Goal: Task Accomplishment & Management: Complete application form

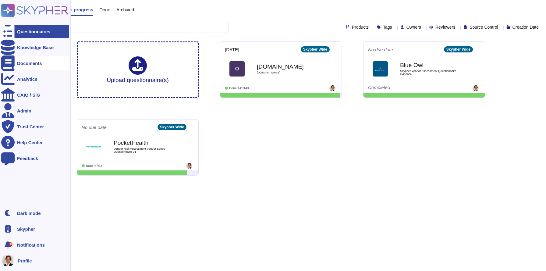
click at [14, 64] on div at bounding box center [7, 62] width 13 height 13
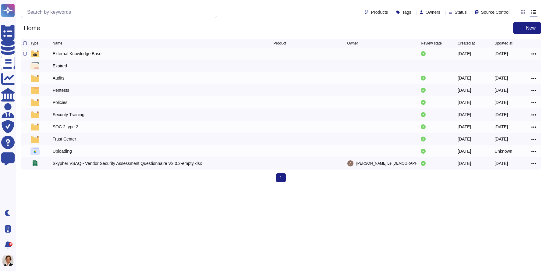
click at [48, 56] on div at bounding box center [41, 53] width 22 height 7
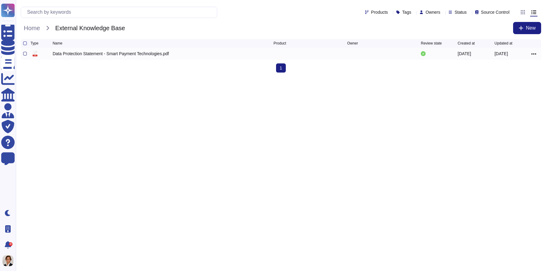
click at [24, 55] on div at bounding box center [25, 54] width 4 height 4
click at [0, 0] on input "checkbox" at bounding box center [0, 0] width 0 height 0
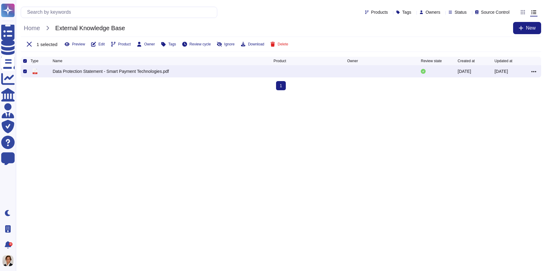
click at [536, 73] on div at bounding box center [534, 71] width 7 height 7
click at [288, 45] on span "Delete" at bounding box center [282, 44] width 11 height 4
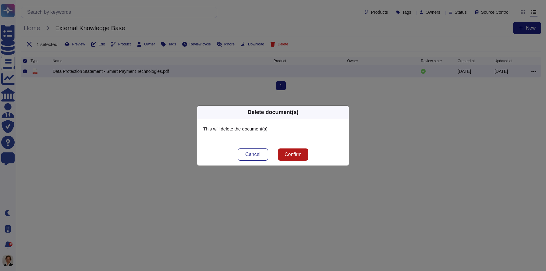
click at [292, 154] on span "Confirm" at bounding box center [292, 154] width 17 height 5
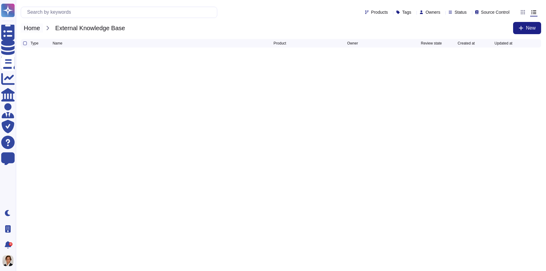
click at [30, 31] on span "Home" at bounding box center [32, 27] width 22 height 9
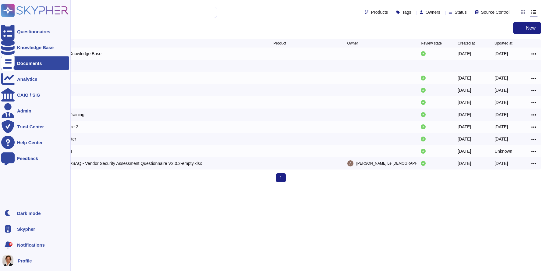
click at [12, 7] on rect at bounding box center [7, 10] width 13 height 13
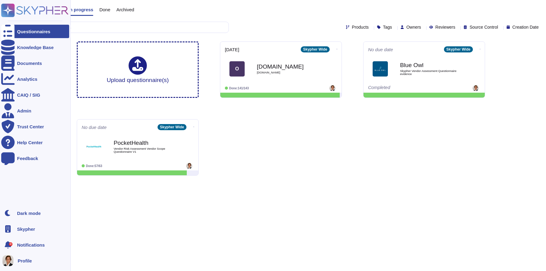
click at [26, 233] on div "Skypher" at bounding box center [35, 228] width 68 height 13
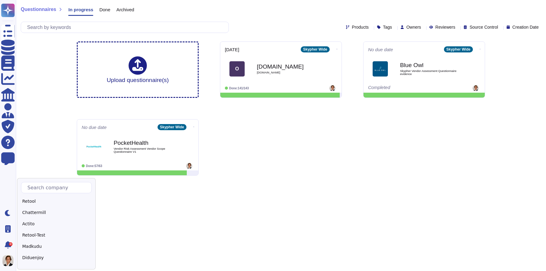
click at [48, 180] on div "Retool Chattermill Actito Retool-Test Madkudu Diduenjoy Algoan Pitchy Skypher P…" at bounding box center [56, 223] width 79 height 91
click at [48, 185] on input "text" at bounding box center [57, 187] width 67 height 11
type input "Alt"
click at [37, 202] on div "Altas" at bounding box center [59, 201] width 76 height 9
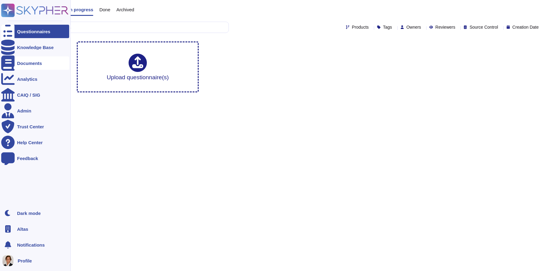
click at [18, 65] on div "Documents" at bounding box center [35, 62] width 68 height 13
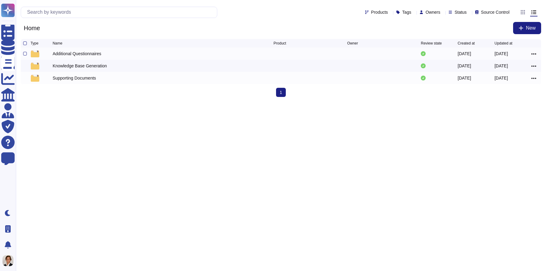
click at [88, 59] on div "Additional Questionnaires 2025-05-15 2025-05-15" at bounding box center [281, 54] width 520 height 12
click at [89, 54] on div "Additional Questionnaires" at bounding box center [77, 54] width 49 height 6
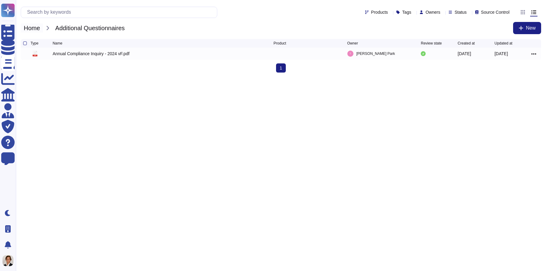
click at [32, 28] on span "Home" at bounding box center [32, 27] width 22 height 9
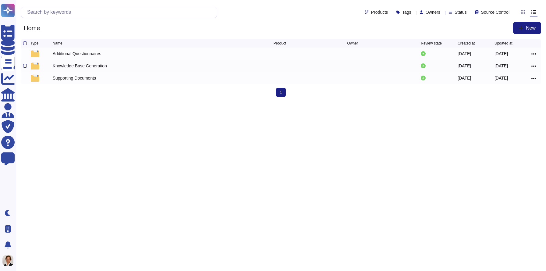
click at [62, 67] on div "Knowledge Base Generation" at bounding box center [80, 66] width 54 height 6
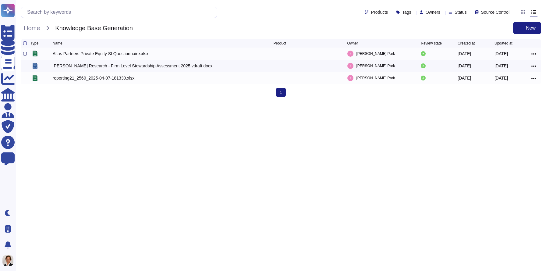
click at [26, 54] on div at bounding box center [25, 54] width 4 height 4
click at [0, 0] on input "checkbox" at bounding box center [0, 0] width 0 height 0
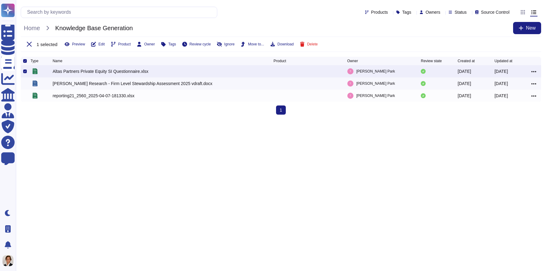
click at [73, 72] on div "Altas Partners Private Equity SI Questionnaire.xlsx" at bounding box center [101, 71] width 96 height 6
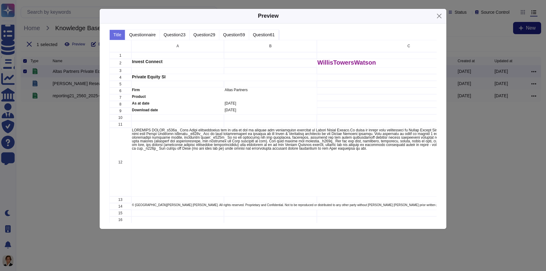
scroll to position [183, 327]
click at [175, 36] on button "Question23" at bounding box center [175, 35] width 30 height 10
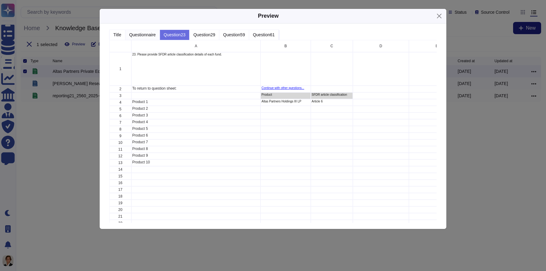
click at [150, 32] on button "Questionnaire" at bounding box center [142, 35] width 34 height 10
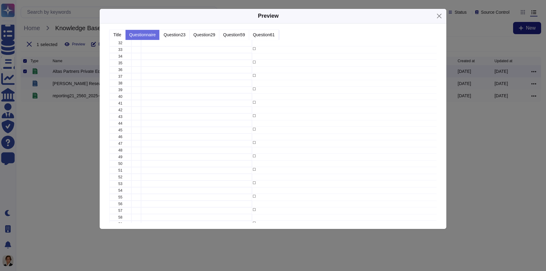
scroll to position [380, 0]
click at [438, 17] on button "Close" at bounding box center [438, 15] width 9 height 9
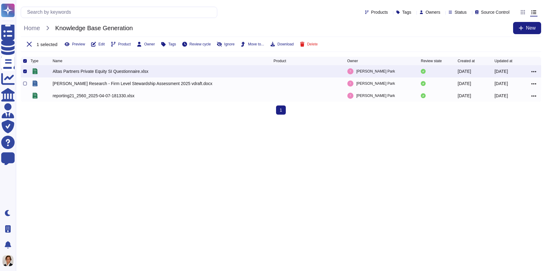
click at [25, 85] on div at bounding box center [25, 84] width 4 height 4
click at [0, 0] on input "checkbox" at bounding box center [0, 0] width 0 height 0
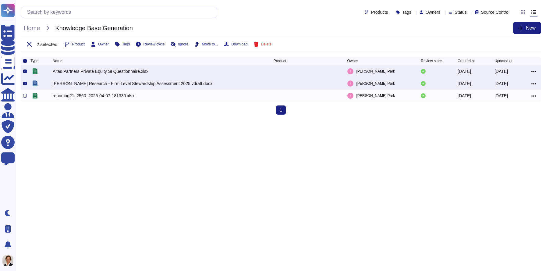
click at [24, 97] on div at bounding box center [25, 96] width 4 height 4
click at [0, 0] on input "checkbox" at bounding box center [0, 0] width 0 height 0
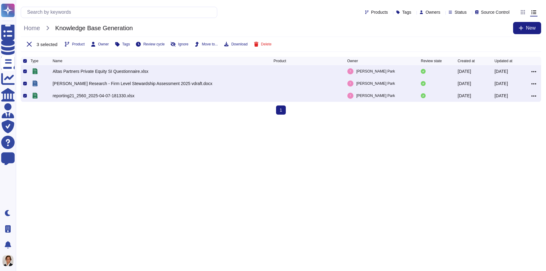
click at [230, 43] on div "Product Owner Tags Review cycle Ignore Move to... Download Delete" at bounding box center [168, 44] width 207 height 5
click at [241, 43] on span "Download" at bounding box center [239, 44] width 16 height 4
click at [34, 28] on span "Home" at bounding box center [32, 27] width 22 height 9
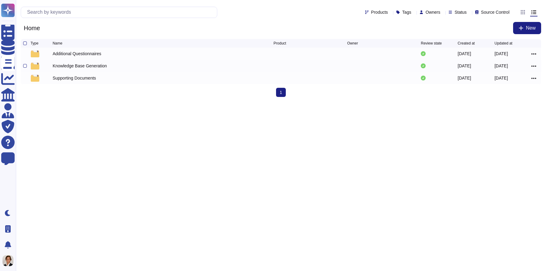
click at [63, 68] on div "Knowledge Base Generation" at bounding box center [80, 66] width 54 height 6
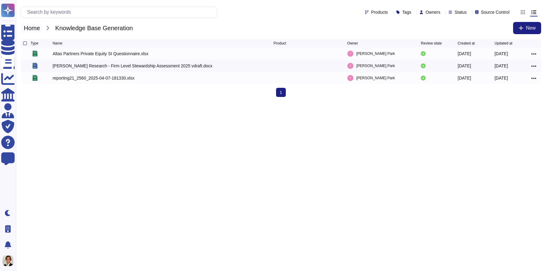
click at [34, 27] on span "Home" at bounding box center [32, 27] width 22 height 9
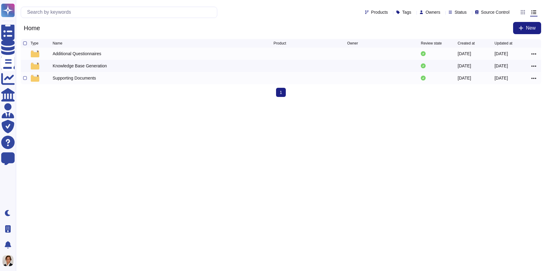
click at [72, 78] on div "Supporting Documents" at bounding box center [74, 78] width 43 height 6
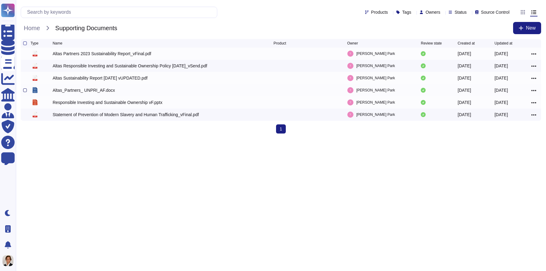
click at [23, 90] on div at bounding box center [25, 90] width 4 height 4
click at [0, 0] on input "checkbox" at bounding box center [0, 0] width 0 height 0
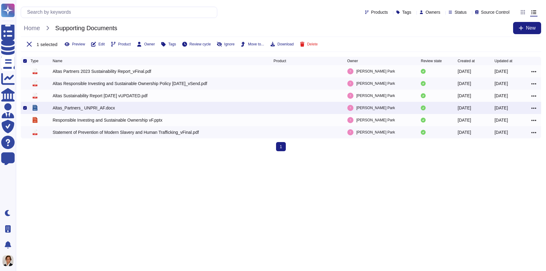
click at [72, 109] on div "Altas_Partners_ UNPRI_AF.docx" at bounding box center [84, 108] width 62 height 6
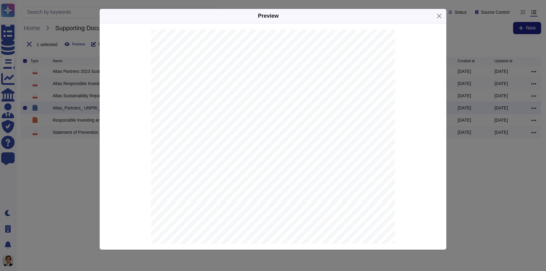
scroll to position [464, 0]
click at [54, 170] on div "Preview 2023 PRI Report 2024 PRI Reporting Framework Terms and Conditions 1. In…" at bounding box center [273, 135] width 546 height 271
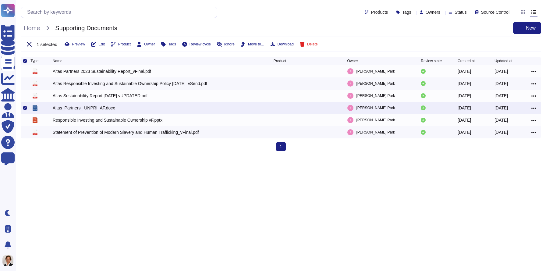
click at [30, 43] on icon at bounding box center [29, 44] width 5 height 5
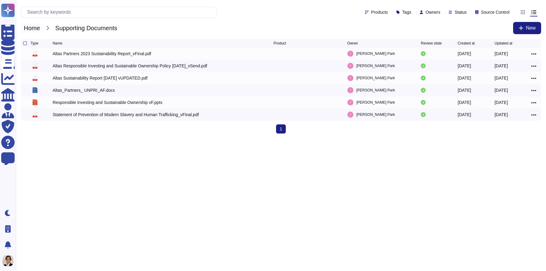
click at [30, 32] on span "Home" at bounding box center [32, 27] width 22 height 9
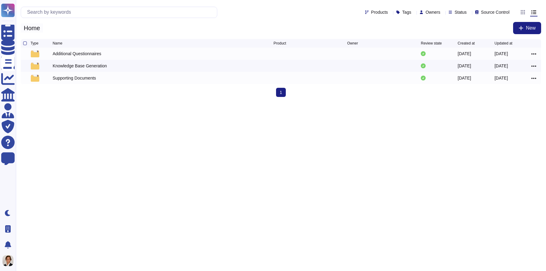
click at [34, 28] on span "Home" at bounding box center [32, 27] width 22 height 9
click at [62, 66] on div "Knowledge Base Generation" at bounding box center [80, 66] width 54 height 6
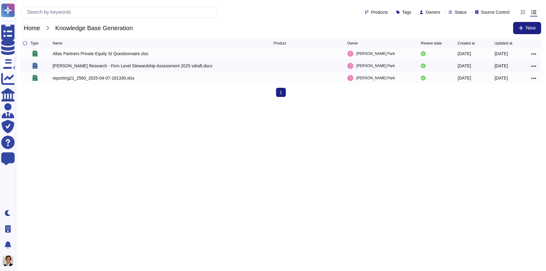
click at [40, 29] on span "Home" at bounding box center [32, 27] width 22 height 9
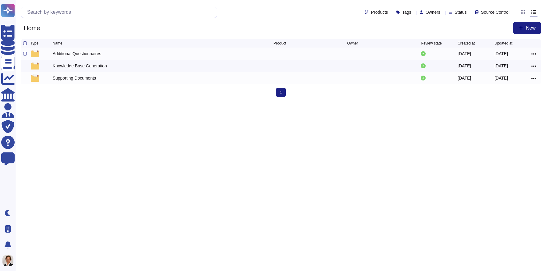
click at [68, 56] on div "Additional Questionnaires" at bounding box center [77, 54] width 49 height 6
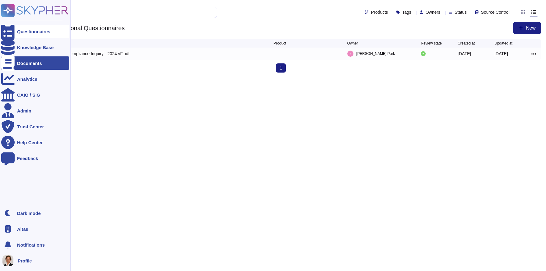
click at [9, 30] on icon at bounding box center [7, 32] width 13 height 18
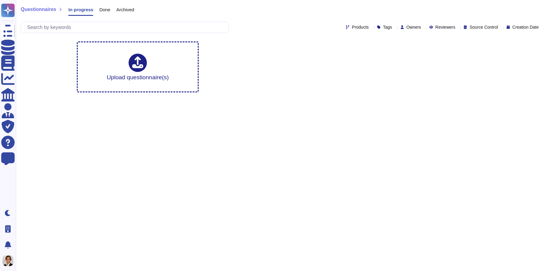
click at [103, 10] on span "Done" at bounding box center [104, 9] width 11 height 5
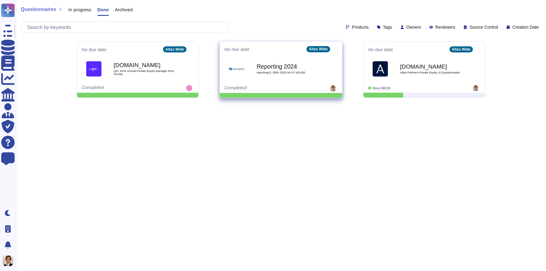
click at [337, 48] on icon at bounding box center [337, 49] width 1 height 2
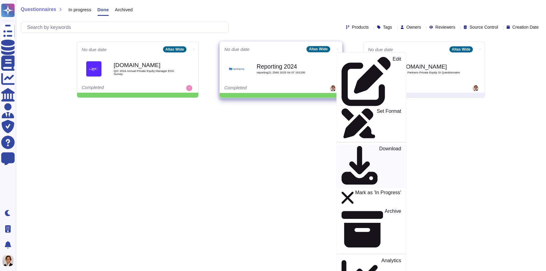
click at [379, 146] on p "Download" at bounding box center [390, 166] width 22 height 41
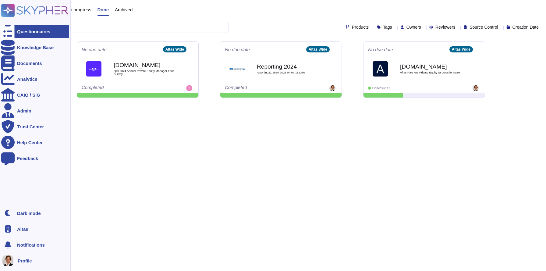
click at [16, 8] on icon at bounding box center [34, 10] width 67 height 13
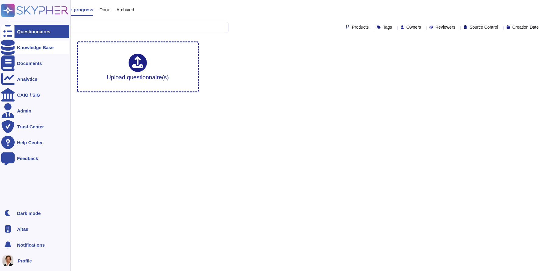
click at [20, 48] on div "Knowledge Base" at bounding box center [35, 47] width 37 height 5
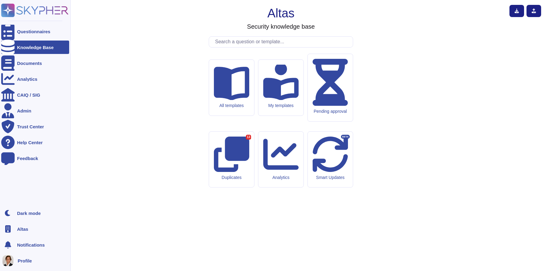
click at [10, 228] on icon at bounding box center [7, 228] width 5 height 7
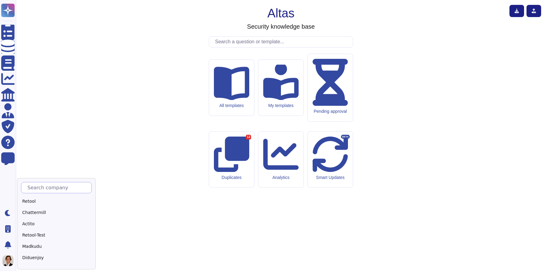
click at [38, 187] on input "text" at bounding box center [57, 187] width 67 height 11
type input "Sk"
click at [38, 199] on div "Skypher" at bounding box center [59, 201] width 76 height 9
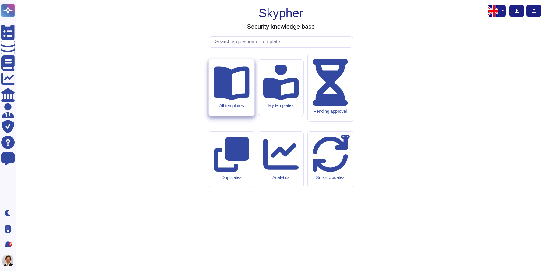
click at [238, 108] on div "All templates" at bounding box center [232, 105] width 36 height 5
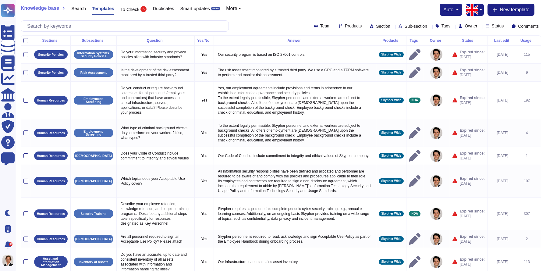
click at [241, 7] on button "More" at bounding box center [233, 8] width 15 height 5
click at [240, 27] on link "Products" at bounding box center [250, 25] width 48 height 7
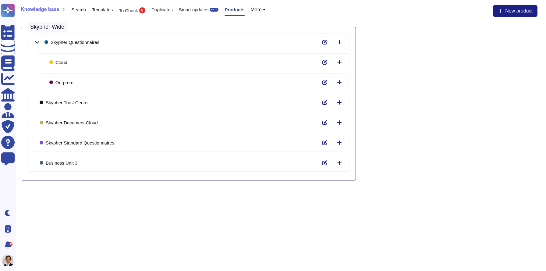
click at [36, 41] on icon at bounding box center [37, 42] width 5 height 5
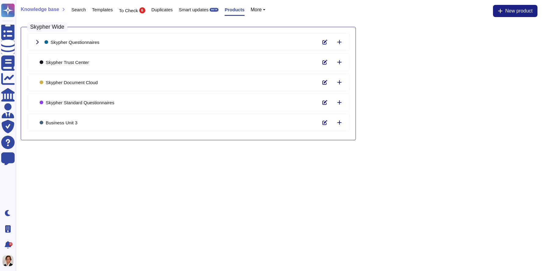
click at [36, 41] on icon at bounding box center [37, 42] width 5 height 5
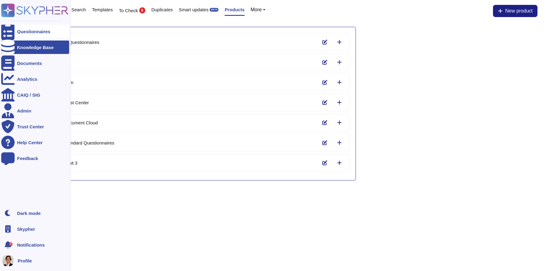
click at [36, 27] on div "Questionnaires" at bounding box center [35, 31] width 68 height 13
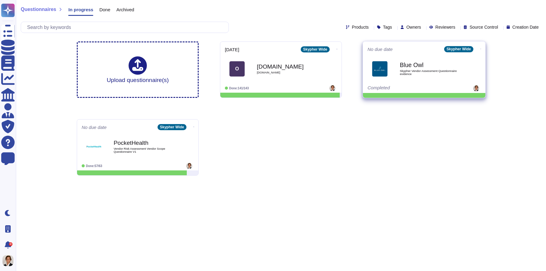
click at [480, 48] on icon at bounding box center [480, 49] width 1 height 2
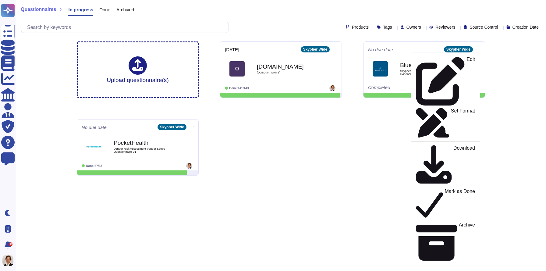
click at [522, 39] on div "Questionnaires In progress Done Archived Products Tags Owners Reviewers Source …" at bounding box center [281, 90] width 530 height 180
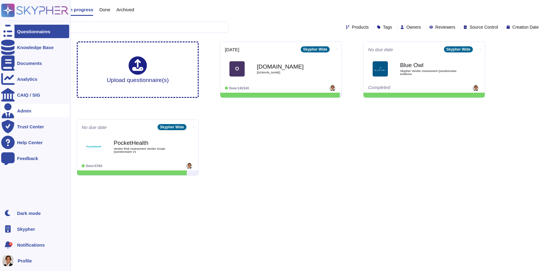
click at [8, 110] on icon at bounding box center [8, 110] width 12 height 15
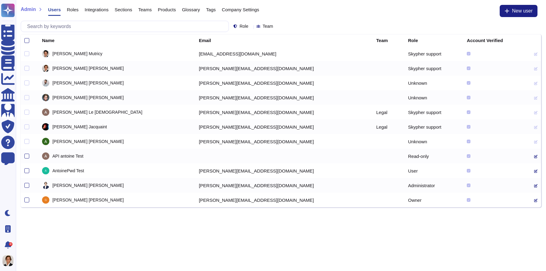
click at [237, 10] on span "Company Settings" at bounding box center [240, 9] width 37 height 5
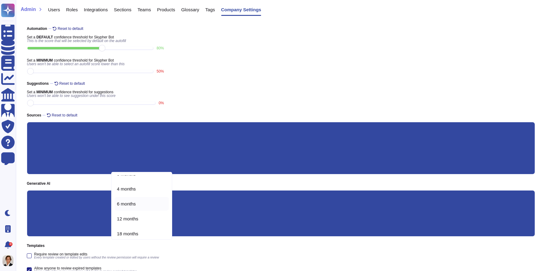
scroll to position [9, 0]
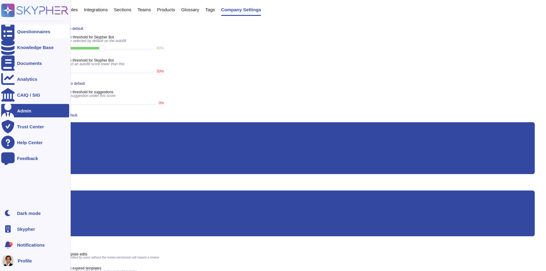
click at [7, 28] on icon at bounding box center [7, 32] width 13 height 18
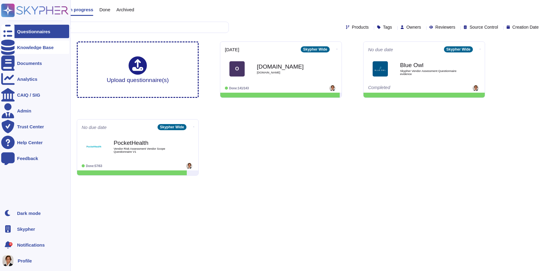
click at [8, 48] on icon at bounding box center [7, 47] width 13 height 15
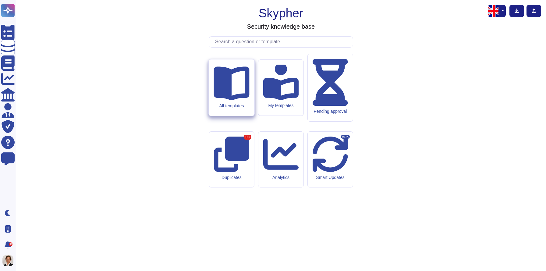
click at [219, 116] on div "All templates" at bounding box center [231, 87] width 45 height 56
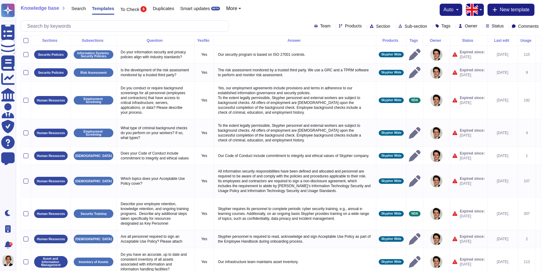
click at [376, 27] on span "Section" at bounding box center [383, 26] width 14 height 4
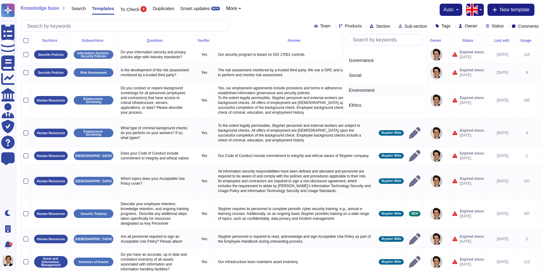
scroll to position [326, 0]
click at [366, 75] on div "Social" at bounding box center [385, 72] width 72 height 5
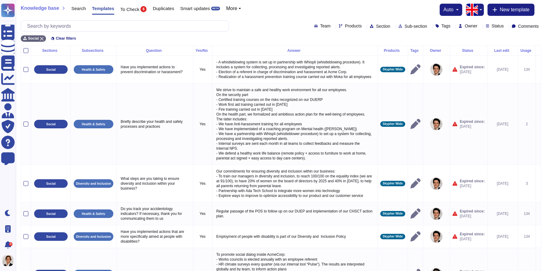
click at [404, 26] on span "Sub-section" at bounding box center [415, 26] width 23 height 4
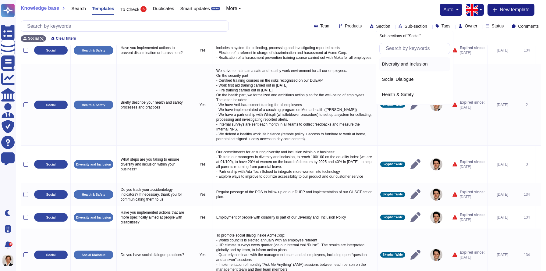
scroll to position [18, 0]
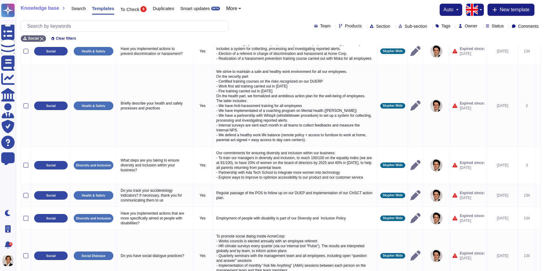
click at [259, 16] on div "Knowledge base Search Templates To Check 6 Duplicates Smart updates BETA More a…" at bounding box center [281, 10] width 520 height 12
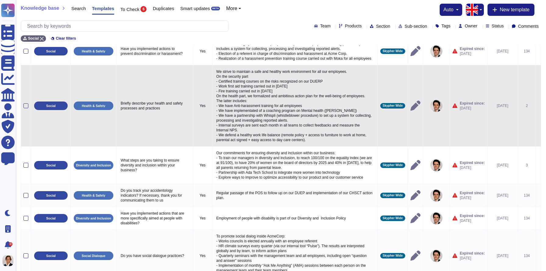
scroll to position [0, 0]
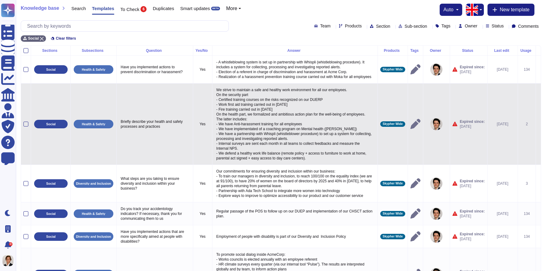
click at [538, 124] on icon at bounding box center [538, 124] width 0 height 0
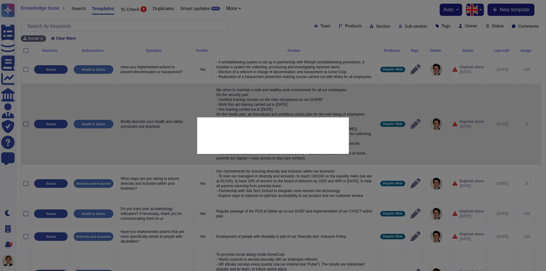
type textarea "Briefly describe your health and safety processes and practices"
type textarea "We strive to maintain a safe and healthy work environment for all our employees…"
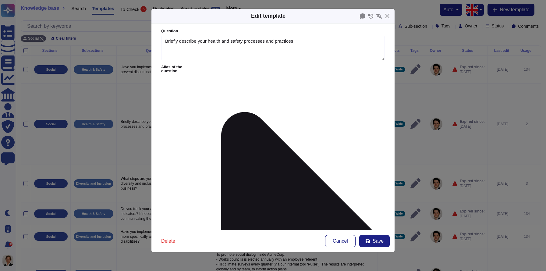
type textarea "Briefly describe your health and safety processes and practices"
type textarea "We strive to maintain a safe and healthy work environment for all our employees…"
click at [361, 16] on icon at bounding box center [362, 15] width 5 height 5
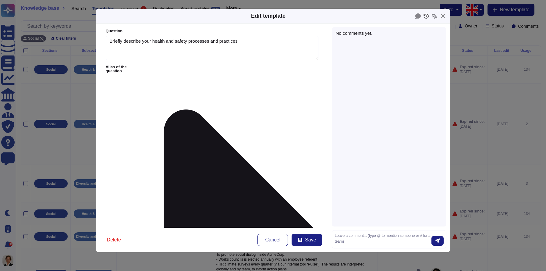
click at [426, 16] on icon at bounding box center [425, 16] width 5 height 5
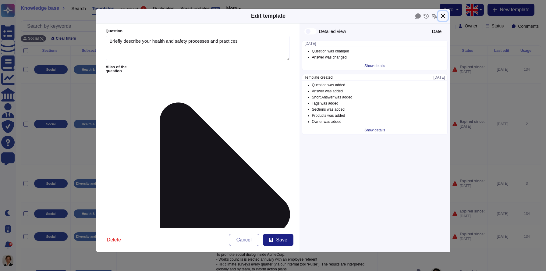
click at [445, 17] on button "Close" at bounding box center [442, 15] width 9 height 9
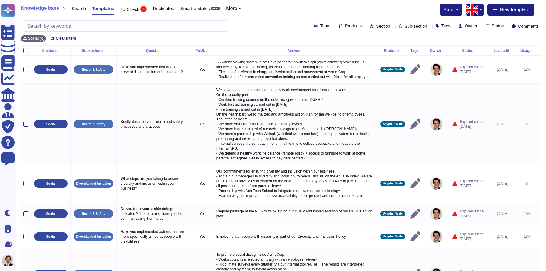
click at [345, 26] on span "Products" at bounding box center [353, 26] width 17 height 4
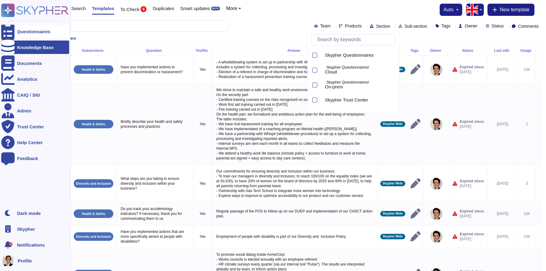
click at [24, 33] on div "Questionnaires" at bounding box center [33, 31] width 33 height 5
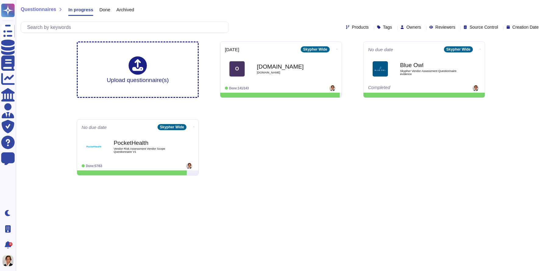
click at [352, 29] on span "Products" at bounding box center [360, 27] width 17 height 4
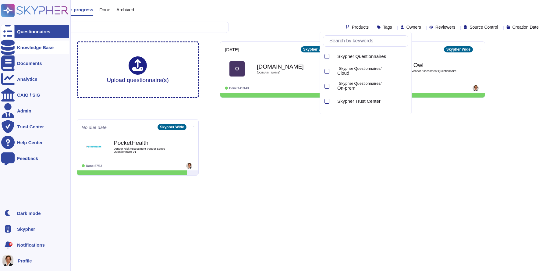
click at [13, 46] on div at bounding box center [7, 47] width 13 height 13
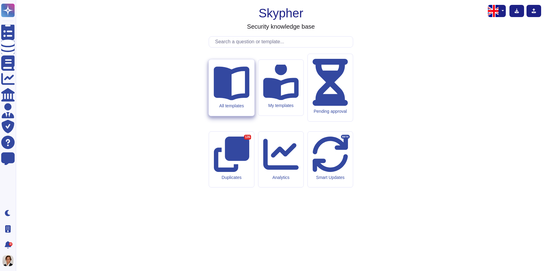
click at [231, 101] on icon at bounding box center [232, 84] width 36 height 34
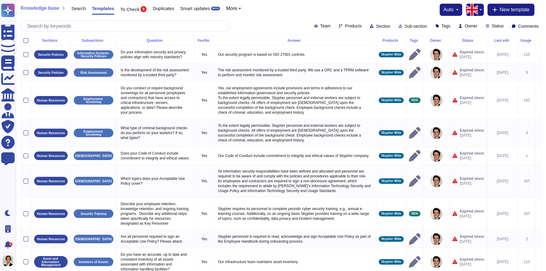
click at [325, 23] on div "Team Products Section Sub-section Tags Owner Status Comments" at bounding box center [281, 25] width 520 height 11
click at [345, 24] on span "Products" at bounding box center [353, 26] width 17 height 4
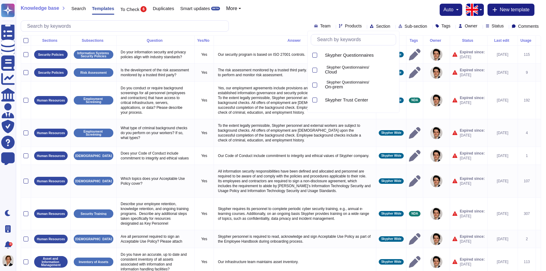
click at [246, 11] on div "Knowledge base Search Templates To Check 6 Duplicates Smart updates BETA More" at bounding box center [133, 10] width 225 height 12
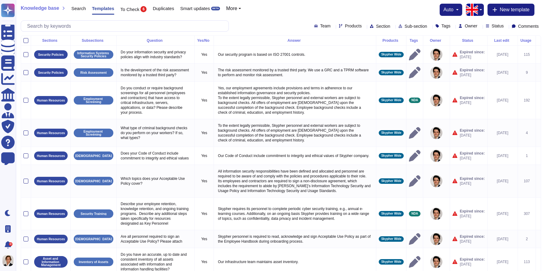
click at [237, 10] on span "More" at bounding box center [231, 8] width 11 height 5
click at [241, 26] on link "Products" at bounding box center [250, 25] width 48 height 7
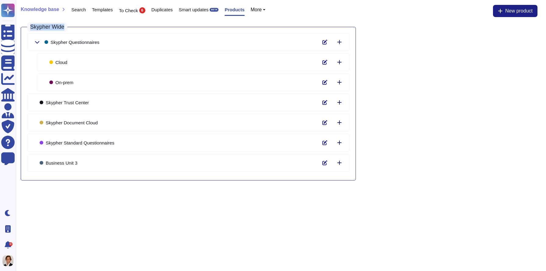
drag, startPoint x: 28, startPoint y: 26, endPoint x: 66, endPoint y: 26, distance: 38.1
click at [66, 26] on h3 "Skypher Wide" at bounding box center [47, 27] width 40 height 10
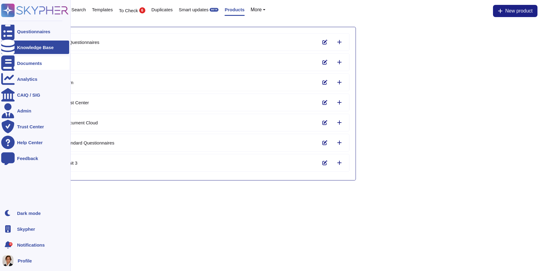
click at [8, 63] on icon at bounding box center [7, 62] width 13 height 15
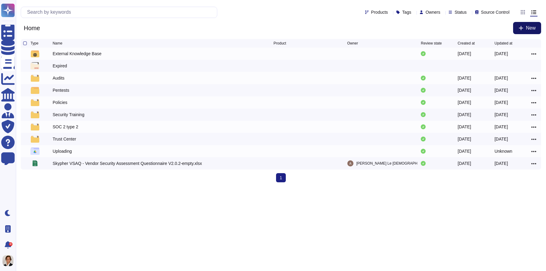
click at [526, 26] on span "New" at bounding box center [531, 28] width 10 height 5
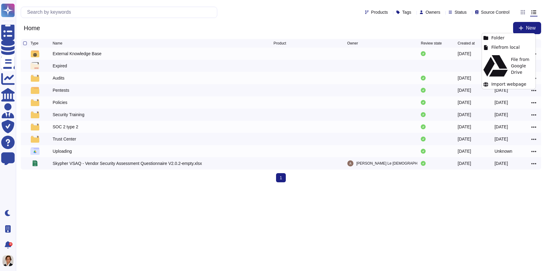
click at [506, 23] on div "Home New" at bounding box center [281, 28] width 520 height 12
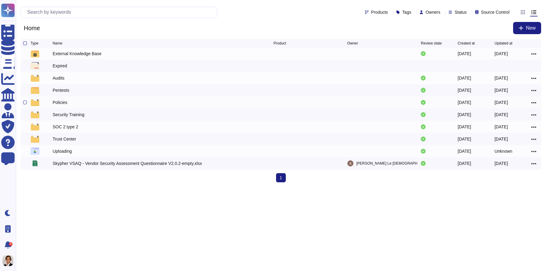
click at [80, 104] on div "Policies" at bounding box center [163, 102] width 221 height 7
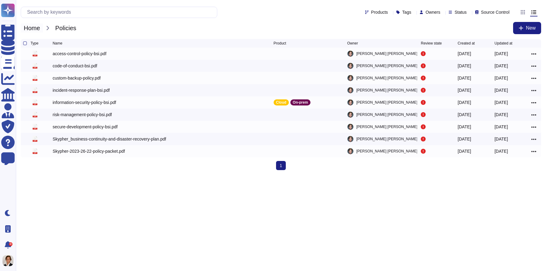
click at [39, 27] on span "Home" at bounding box center [32, 27] width 22 height 9
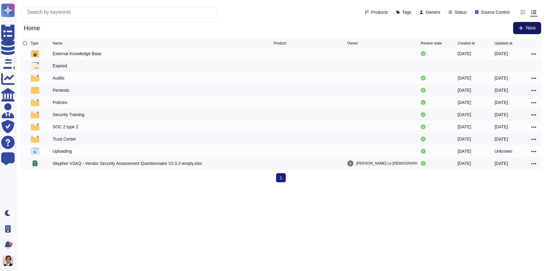
click at [524, 31] on button "New" at bounding box center [527, 28] width 28 height 12
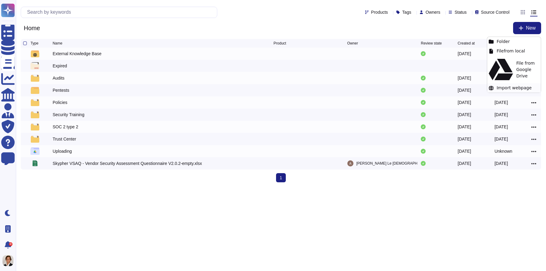
click at [507, 83] on div "Import webpage" at bounding box center [514, 87] width 54 height 9
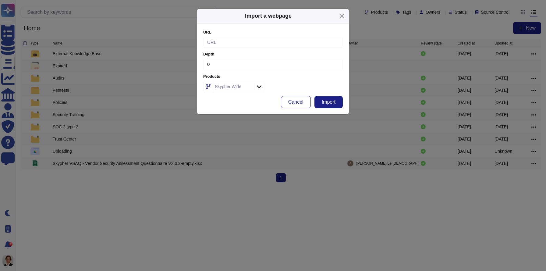
click at [215, 43] on input at bounding box center [273, 42] width 140 height 11
paste input "https://www.blueowl.com/privacy-policy"
type input "https://www.blueowl.com/privacy-policy"
drag, startPoint x: 218, startPoint y: 66, endPoint x: 187, endPoint y: 63, distance: 30.9
click at [187, 63] on div "Import a webpage URL https://www.blueowl.com/privacy-policy Please provide a va…" at bounding box center [273, 135] width 546 height 271
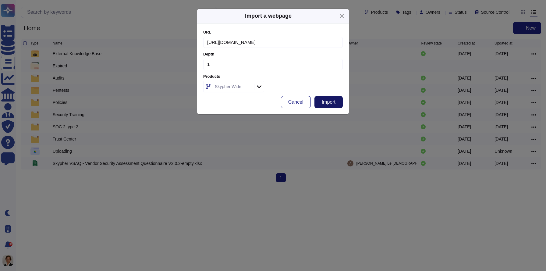
click at [329, 103] on span "Import" at bounding box center [329, 102] width 14 height 5
type input "0"
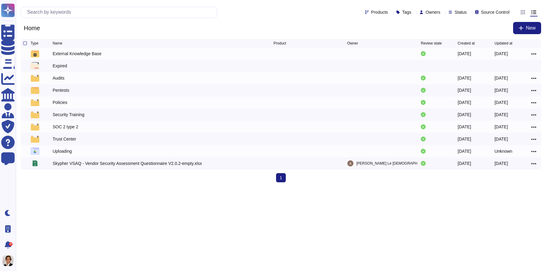
click at [521, 12] on icon at bounding box center [522, 12] width 5 height 5
click at [0, 0] on input "radio" at bounding box center [0, 0] width 0 height 0
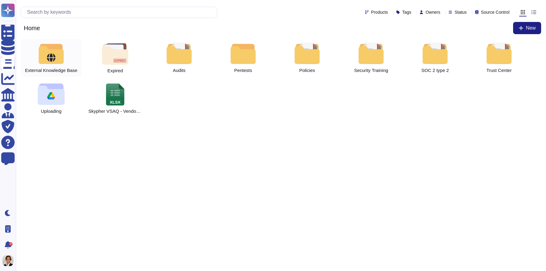
click at [52, 61] on icon at bounding box center [51, 57] width 9 height 9
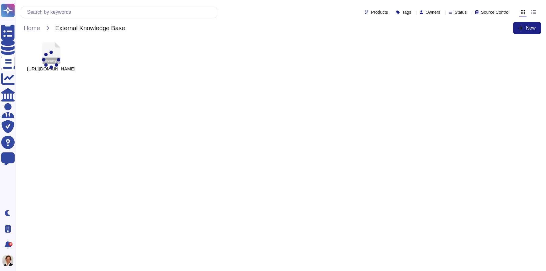
click at [62, 56] on div "com/privacy-policy https://www.blueowl.com/privacy-policy" at bounding box center [51, 56] width 61 height 35
click at [34, 25] on span "Home" at bounding box center [32, 27] width 22 height 9
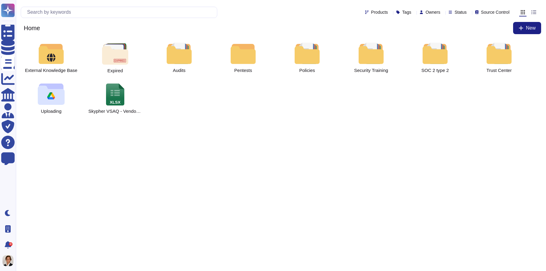
click at [536, 9] on div at bounding box center [533, 12] width 7 height 7
click at [0, 0] on input "radio" at bounding box center [0, 0] width 0 height 0
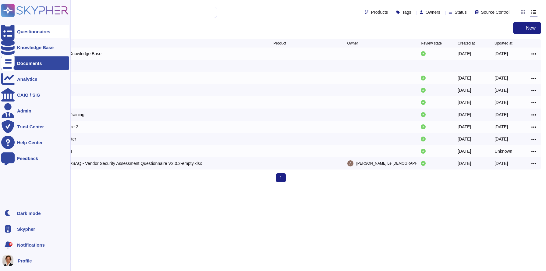
click at [13, 35] on div at bounding box center [7, 31] width 13 height 13
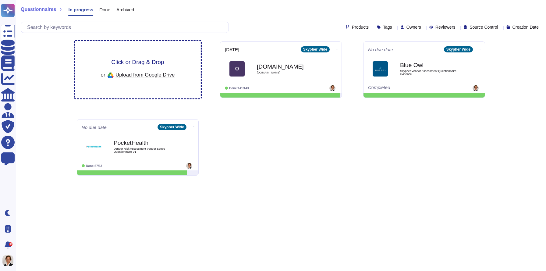
click at [146, 57] on div "Click or Drag & Drop or Upload from Google Drive" at bounding box center [138, 69] width 126 height 57
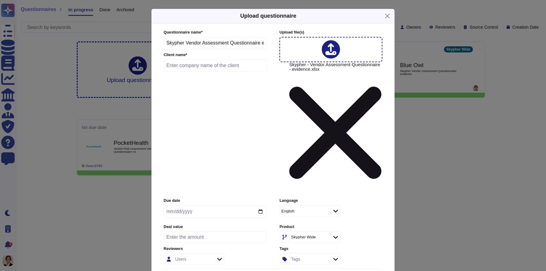
click at [193, 72] on input "text" at bounding box center [215, 65] width 103 height 12
type input "B"
type input "Blue Owl"
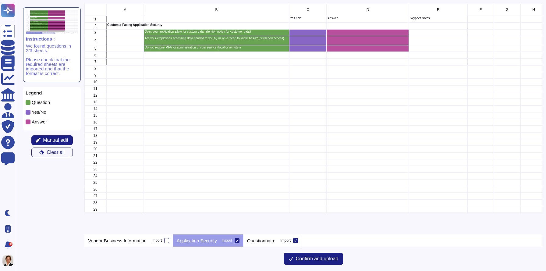
scroll to position [231, 457]
click at [268, 241] on p "Questionnaire" at bounding box center [261, 240] width 28 height 5
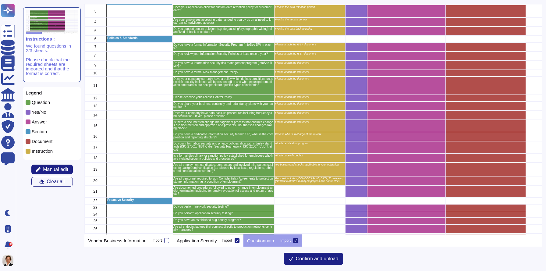
scroll to position [3, 0]
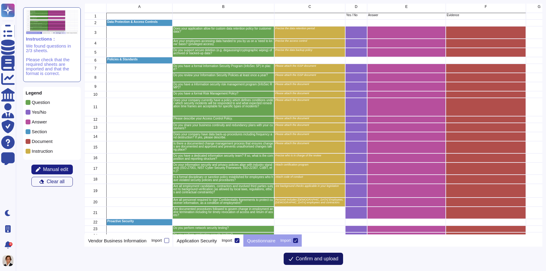
click at [301, 257] on span "Confirm and upload" at bounding box center [317, 258] width 43 height 5
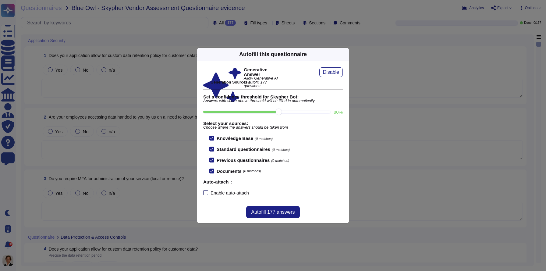
click at [242, 195] on div "Enable auto-attach" at bounding box center [229, 192] width 38 height 5
click at [0, 0] on input "Enable auto-attach" at bounding box center [0, 0] width 0 height 0
click at [274, 213] on span "Autofill 177 answers" at bounding box center [273, 212] width 44 height 5
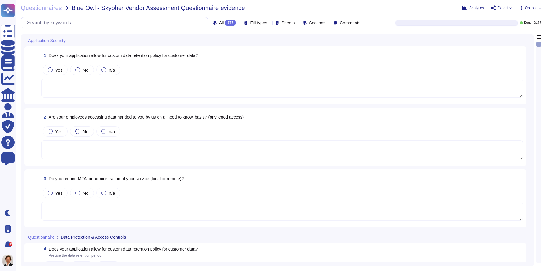
type textarea "Yes, our application allows for a custom data retention policy for customer dat…"
type textarea "Yes, our employees access data provided by you on a 'need to know' basis, in ac…"
type textarea "Yes, we require Multi-Factor Authentication (MFA) for the administration of our…"
type textarea "Yes, our application allows for a custom data retention policy for customer dat…"
type textarea "Yes, our employees access data provided by you on a 'need to know' basis, in ac…"
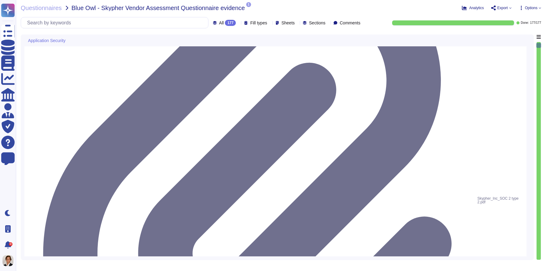
type textarea "Yes, we support secure deletion of archived or backed-up data through our Data …"
type textarea "Yes, Skypher has a formal Information Security Program (InfoSec SP) in place. T…"
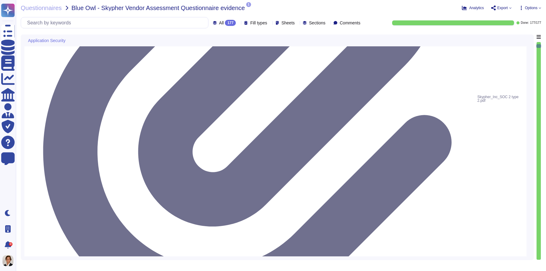
scroll to position [1, 0]
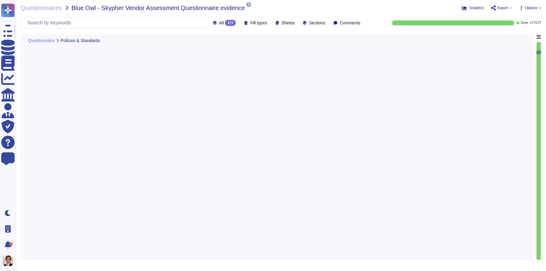
type textarea "Yes, we have a formal risk management program for assessing and mitigating info…"
type textarea "Yes, Skypher, INC. has a formal Risk Management Policy designed to ensure that …"
type textarea "Yes, Skypher has a detailed, comprehensive Cyber Security Incident Response Pla…"
type textarea "Skypher, INC. has established a comprehensive Access Control Policy designed to…"
type textarea "Yes, we share our business continuity and redundancy plans with our customers u…"
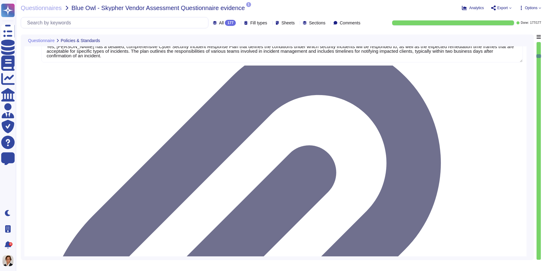
type textarea "Yes, Skypher has established data backup procedures that include both frequency…"
type textarea "Yes, Skypher has a documented change management process that ensures changes ar…"
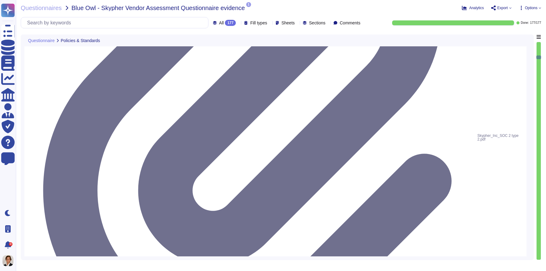
type textarea "Yes, Skypher has a dedicated information security team called Skypher's Securit…"
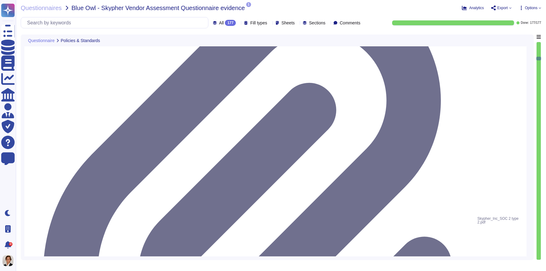
type textarea "Yes, our information security and privacy policies align with industry standard…"
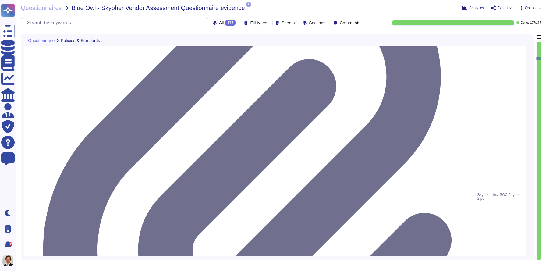
click at [250, 22] on span "Fill types" at bounding box center [258, 23] width 17 height 4
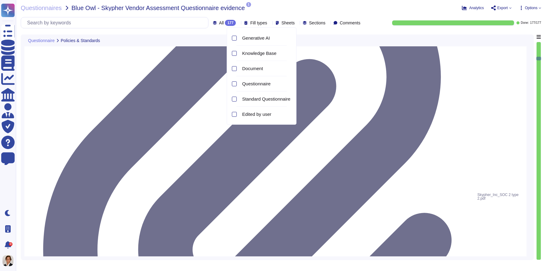
click at [314, 21] on span "Sections" at bounding box center [317, 23] width 16 height 4
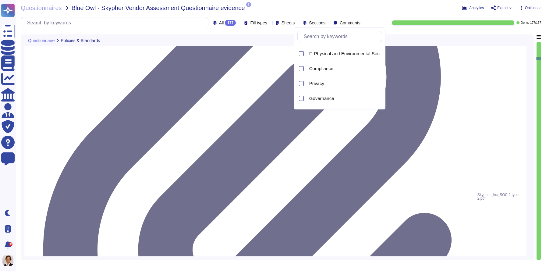
scroll to position [147, 0]
click at [316, 85] on span "Environment" at bounding box center [322, 84] width 26 height 5
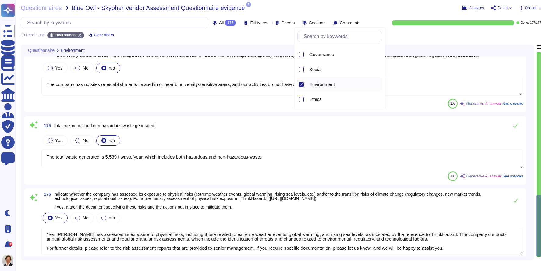
type textarea "Our GHG emissions for scope 1, which includes direct emissions from sources own…"
type textarea "Yes, we have several carbon compensation initiatives in place. We support two c…"
type textarea "The company has no sites or establishments located in or near biodiversity-sens…"
type textarea "The total waste generated is 5,539 t waste/year, which includes both hazardous …"
type textarea "Yes, Skypher has assessed its exposure to physical risks, including those relat…"
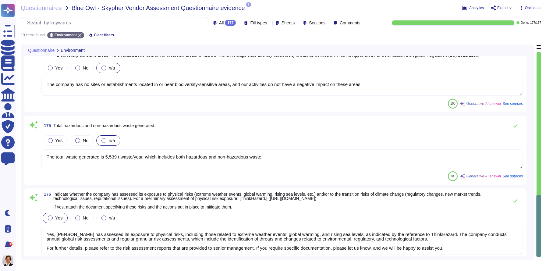
click at [209, 124] on div "175 Total hazardous and non-hazardous waste generated." at bounding box center [281, 125] width 481 height 12
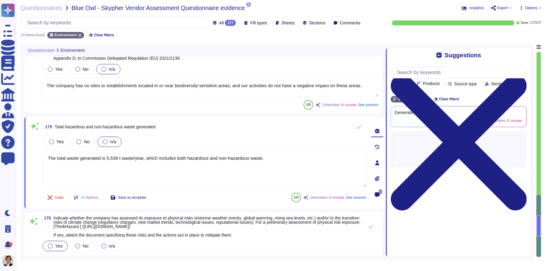
scroll to position [546, 0]
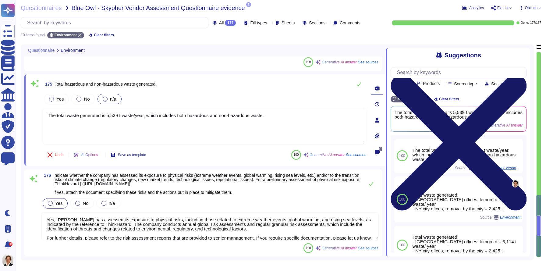
click at [523, 74] on icon at bounding box center [458, 142] width 136 height 136
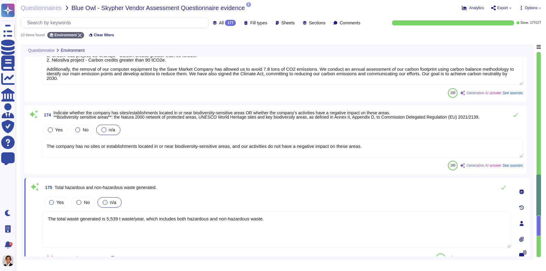
type textarea "Our reduction goals in the medium and long term are to achieve carbon neutralit…"
type textarea "Our GHG emissions for scope 1, which includes direct emissions from sources own…"
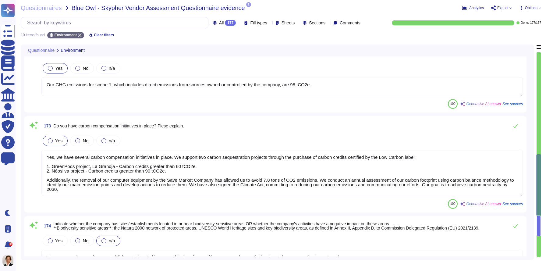
type textarea "Yes, our company has implemented actions and tools to manage and sort waste. In…"
type textarea "Yes, Skypher has assessed its exposure to physical risks, including those relat…"
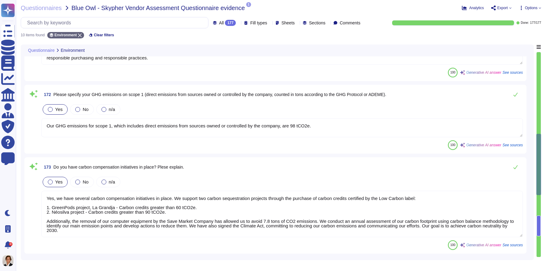
type textarea "Yes, our organization's environmental performance results are communicated exte…"
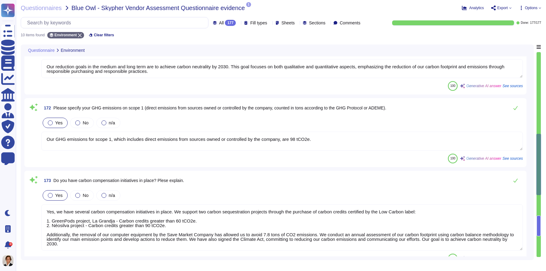
scroll to position [339, 0]
click at [331, 140] on textarea "Our GHG emissions for scope 1, which includes direct emissions from sources own…" at bounding box center [281, 141] width 481 height 19
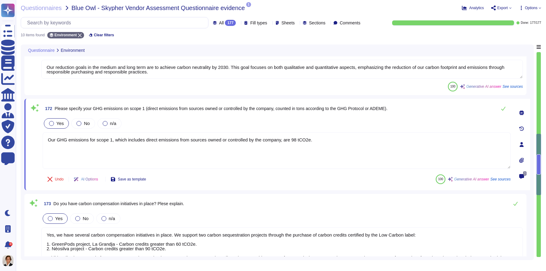
click at [521, 113] on icon at bounding box center [521, 112] width 5 height 5
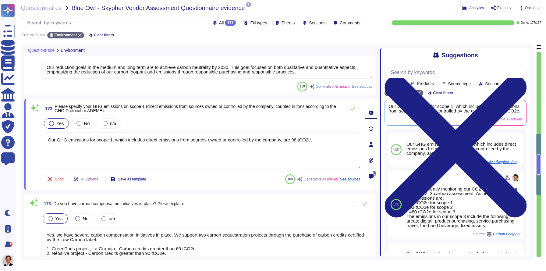
drag, startPoint x: 386, startPoint y: 97, endPoint x: 367, endPoint y: 97, distance: 18.9
click at [378, 97] on span at bounding box center [379, 150] width 2 height 212
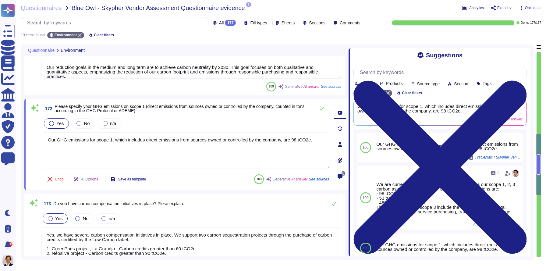
drag, startPoint x: 368, startPoint y: 93, endPoint x: 349, endPoint y: 93, distance: 18.9
click at [349, 93] on span at bounding box center [348, 150] width 2 height 212
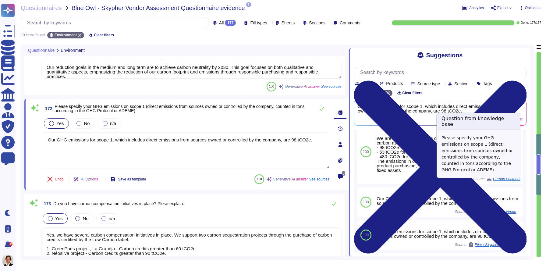
scroll to position [44, 0]
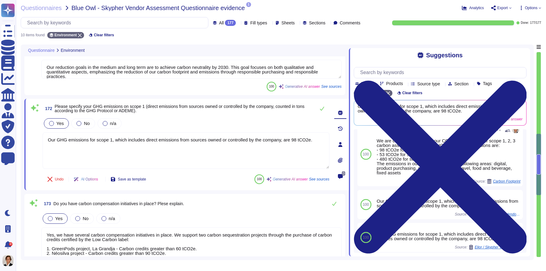
click at [440, 83] on span "Source type" at bounding box center [428, 84] width 23 height 4
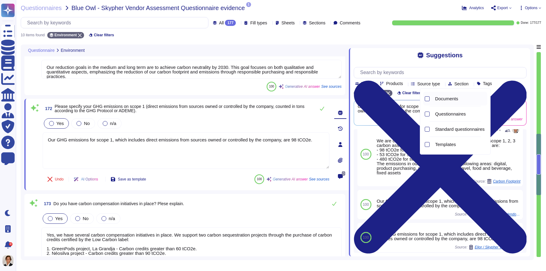
click at [440, 100] on span "Documents" at bounding box center [446, 98] width 23 height 5
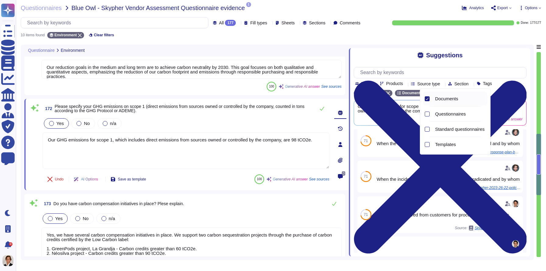
click at [447, 96] on span "Documents" at bounding box center [446, 98] width 23 height 5
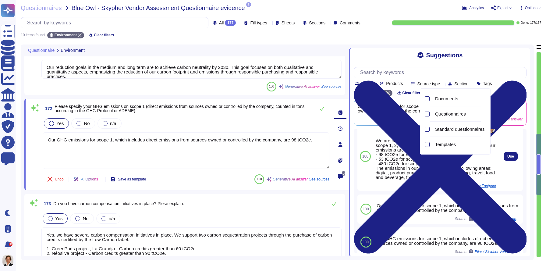
click at [386, 131] on div "71" at bounding box center [436, 130] width 120 height 10
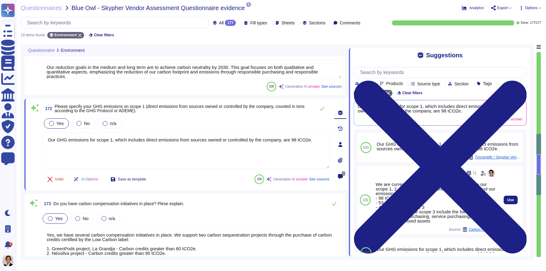
scroll to position [4, 0]
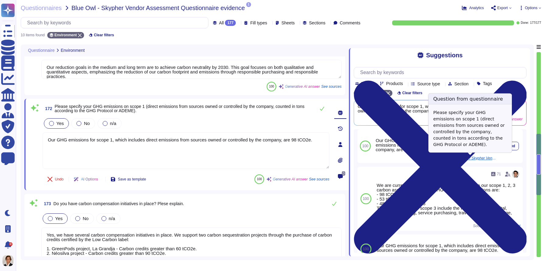
click at [475, 157] on span "Tvscientific / Skypher Vendor Assessment Questionnaire evidence" at bounding box center [473, 158] width 46 height 4
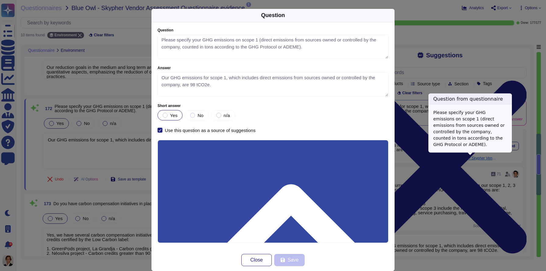
type textarea "Please specify your GHG emissions on scope 1 (direct emissions from sources own…"
type textarea "Our GHG emissions for scope 1, which includes direct emissions from sources own…"
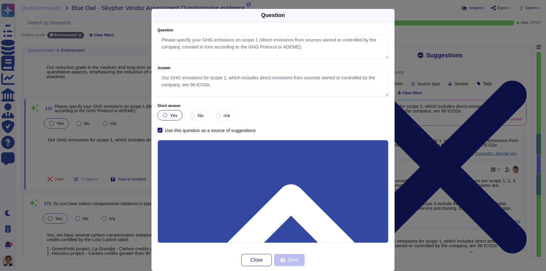
click at [415, 64] on div "Question Question Please specify your GHG emissions on scope 1 (direct emission…" at bounding box center [273, 135] width 546 height 271
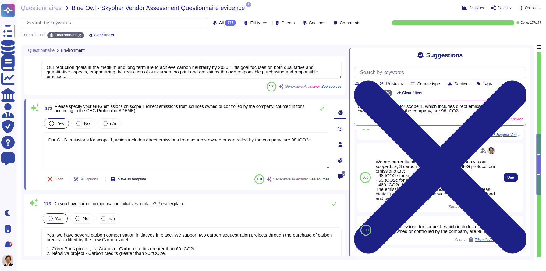
scroll to position [27, 0]
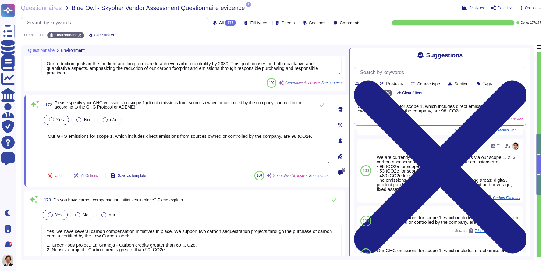
type textarea "Yes, Skypher has assessed its exposure to physical risks, including those relat…"
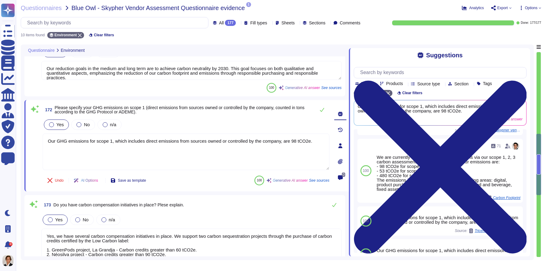
scroll to position [337, 0]
type textarea "Yes, our organization's environmental performance results are communicated exte…"
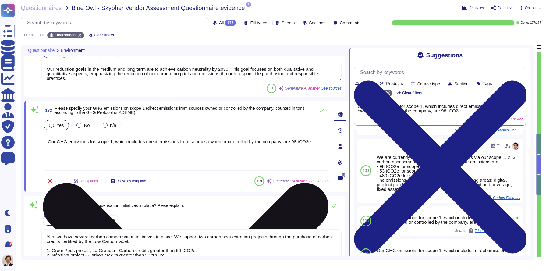
click at [273, 158] on textarea "Our GHG emissions for scope 1, which includes direct emissions from sources own…" at bounding box center [186, 152] width 287 height 37
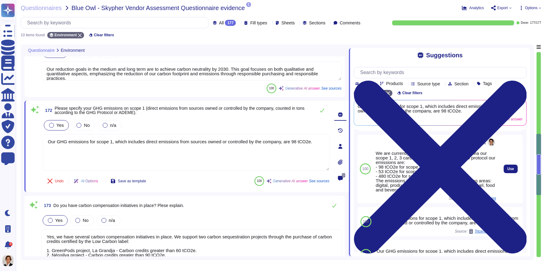
scroll to position [0, 0]
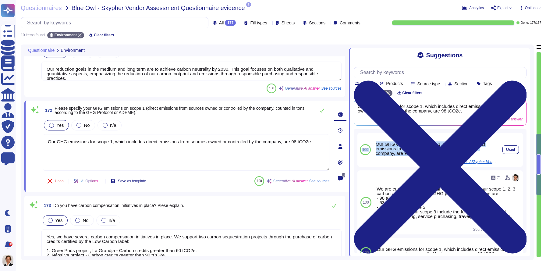
drag, startPoint x: 426, startPoint y: 151, endPoint x: 373, endPoint y: 142, distance: 54.6
click at [373, 142] on div "100 Our GHG emissions for scope 1, which includes direct emissions from sources…" at bounding box center [439, 150] width 165 height 34
click at [385, 144] on div "Our GHG emissions for scope 1, which includes direct emissions from sources own…" at bounding box center [436, 149] width 120 height 14
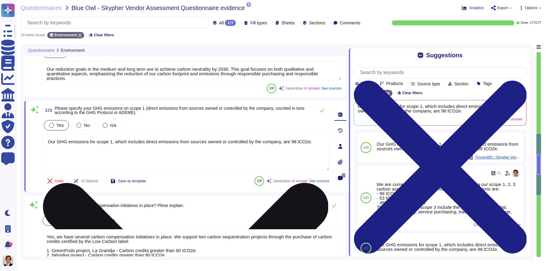
drag, startPoint x: 316, startPoint y: 143, endPoint x: 238, endPoint y: 137, distance: 79.1
click at [238, 137] on textarea "Our GHG emissions for scope 1, which includes direct emissions from sources own…" at bounding box center [186, 152] width 287 height 37
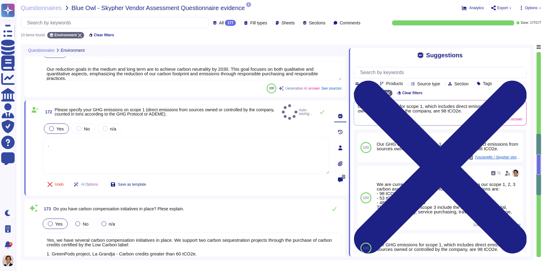
type textarea "."
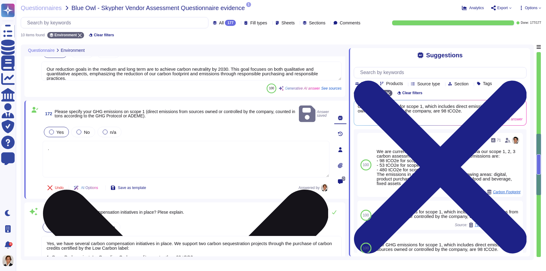
click at [280, 141] on textarea "." at bounding box center [186, 159] width 287 height 37
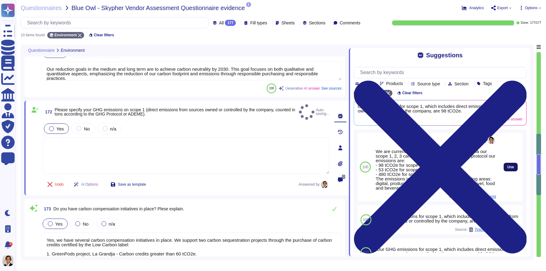
click at [510, 163] on button "Use" at bounding box center [510, 167] width 14 height 9
type textarea "We are currently monitoring our CO2 emissions via our scope 1, 2, 3 carbon asse…"
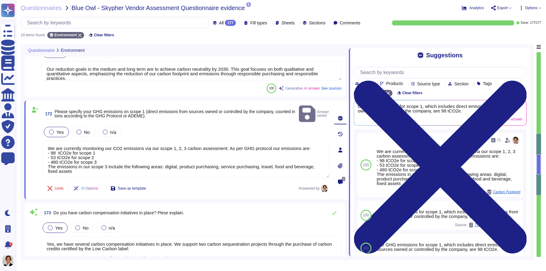
click at [339, 132] on icon at bounding box center [340, 134] width 5 height 5
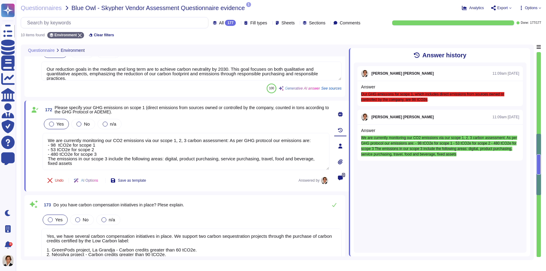
click at [341, 149] on div at bounding box center [340, 146] width 12 height 12
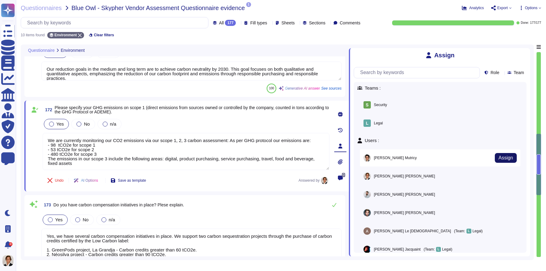
click at [507, 158] on span "Assign" at bounding box center [505, 157] width 15 height 5
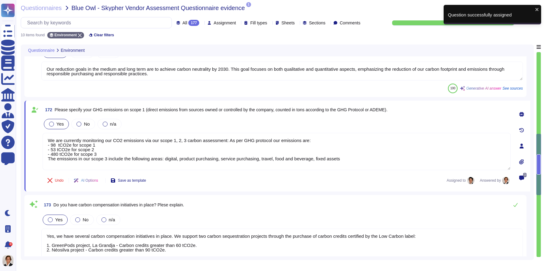
click at [214, 24] on span "Assignment" at bounding box center [225, 23] width 22 height 4
click at [199, 66] on div "Louis Mutricy" at bounding box center [222, 68] width 65 height 7
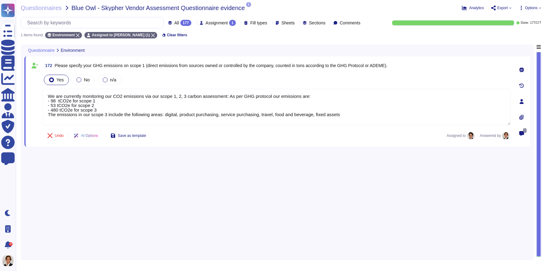
type textarea "We are currently monitoring our CO2 emissions via our scope 1, 2, 3 carbon asse…"
click at [206, 26] on div "All 177 Assignment 1 Fill types Sheets Sections Comments" at bounding box center [192, 22] width 342 height 11
click at [168, 20] on div "All 177" at bounding box center [181, 23] width 26 height 6
click at [180, 20] on div "177" at bounding box center [185, 23] width 11 height 6
click at [151, 36] on icon at bounding box center [153, 36] width 4 height 4
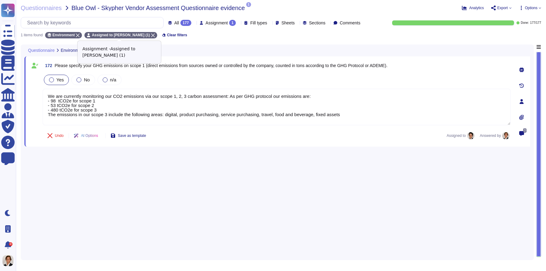
scroll to position [344, 0]
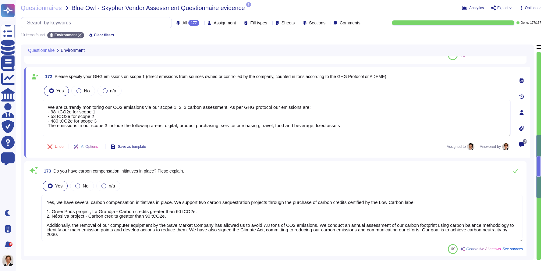
type textarea "Yes, our company has implemented actions and tools to manage and sort waste. In…"
type textarea "Our reduction goals in the medium and long term are to achieve carbon neutralit…"
type textarea "We are currently monitoring our CO2 emissions via our scope 1, 2, 3 carbon asse…"
type textarea "Yes, we have several carbon compensation initiatives in place. We support two c…"
type textarea "The company has no sites or establishments located in or near biodiversity-sens…"
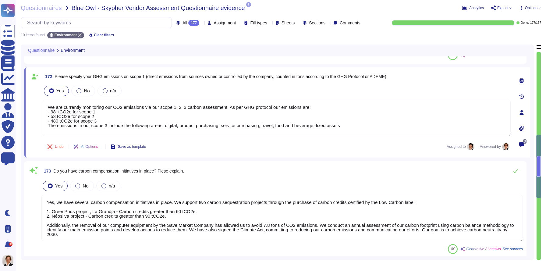
type textarea "The total waste generated is 5,539 t waste/year, which includes both hazardous …"
click at [82, 36] on icon at bounding box center [80, 36] width 4 height 4
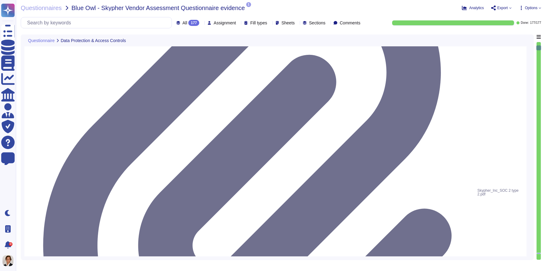
type textarea "Yes, Skypher reviews its Information Security Policies at least once a year. Ma…"
type textarea "Yes, we have a formal risk management program for assessing and mitigating info…"
type textarea "Yes, our application allows for a custom data retention policy for customer dat…"
type textarea "Yes, our employees access data provided by you on a 'need to know' basis, in ac…"
type textarea "Yes, we support secure deletion of archived or backed-up data through our Data …"
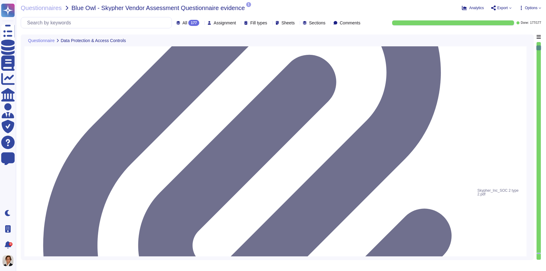
type textarea "Yes, Skypher has a formal Information Security Program (InfoSec SP) in place. T…"
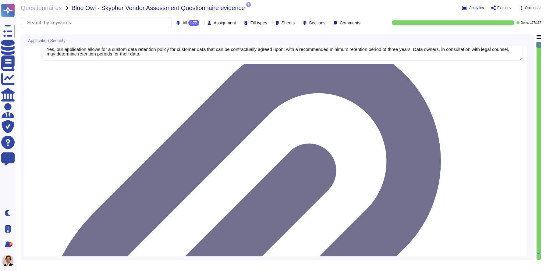
type textarea "Yes, our application allows for a custom data retention policy for customer dat…"
type textarea "Yes, our employees access data provided by you on a 'need to know' basis, in ac…"
type textarea "Yes, we require Multi-Factor Authentication (MFA) for the administration of our…"
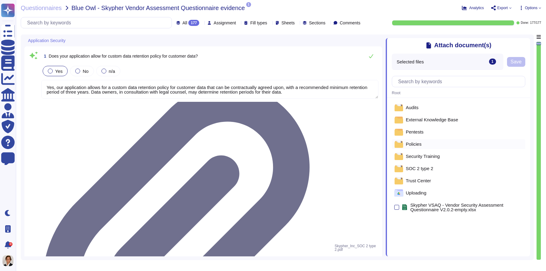
click at [428, 139] on div "Policies" at bounding box center [458, 144] width 133 height 10
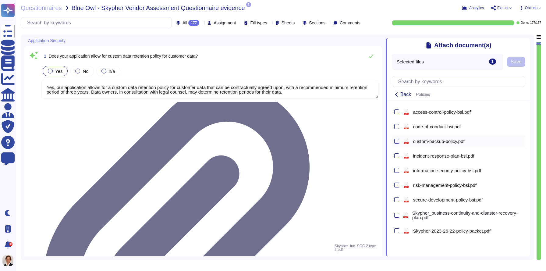
click at [428, 139] on span "custom-backup-policy.pdf" at bounding box center [438, 141] width 51 height 5
click at [522, 63] on button "Save" at bounding box center [516, 62] width 18 height 10
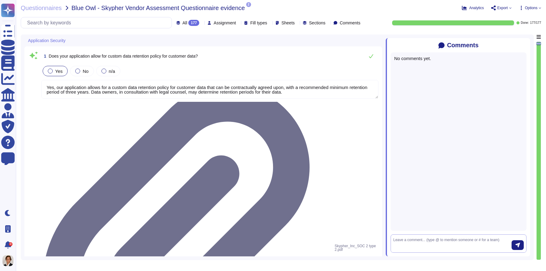
click at [423, 242] on textarea at bounding box center [452, 243] width 118 height 13
click at [526, 45] on icon at bounding box center [526, 45] width 0 height 0
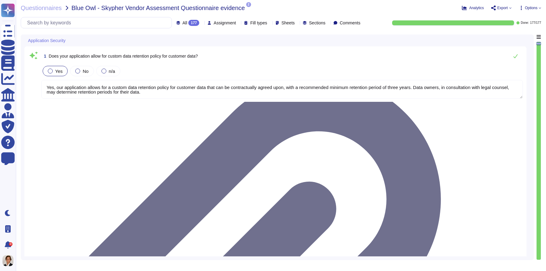
click at [506, 6] on span "Export" at bounding box center [502, 8] width 11 height 4
click at [513, 37] on p "Download" at bounding box center [524, 45] width 22 height 17
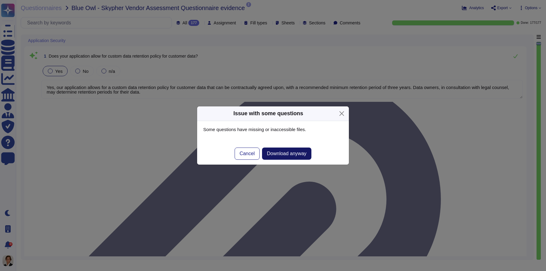
click at [285, 155] on span "Download anyway" at bounding box center [287, 153] width 40 height 5
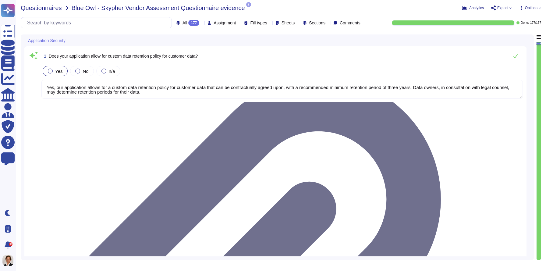
click at [54, 8] on span "Questionnaires" at bounding box center [41, 8] width 41 height 6
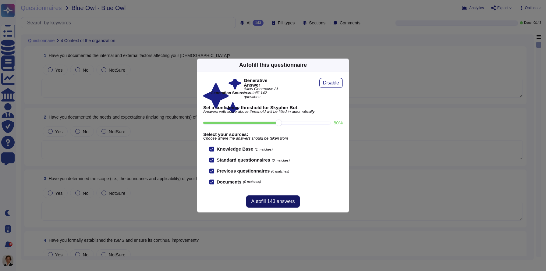
click at [262, 203] on span "Autofill 143 answers" at bounding box center [273, 201] width 44 height 5
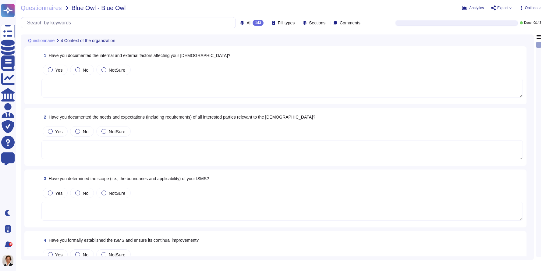
type textarea "Yes, we have documented the internal and external factors affecting our Informa…"
type textarea "Yes, we have documented the needs and expectations (including requirements) of …"
type textarea "Yes, Skypher, INC. has established a scope for its Information Security Managem…"
type textarea "Yes, we have formally established the Information Security Management System (I…"
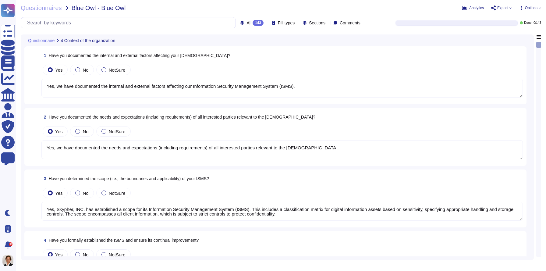
type textarea "Yes, top management has demonstrated leadership and commitment to information s…"
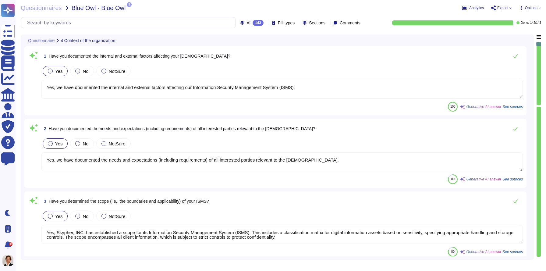
click at [339, 91] on textarea "Yes, we have documented the internal and external factors affecting our Informa…" at bounding box center [281, 89] width 481 height 19
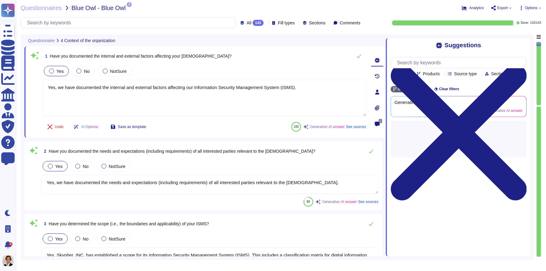
click at [376, 107] on icon at bounding box center [377, 107] width 5 height 5
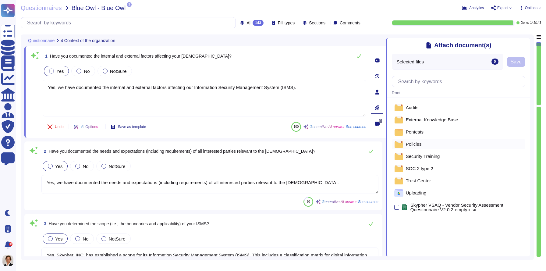
click at [429, 142] on div "Policies" at bounding box center [458, 144] width 133 height 10
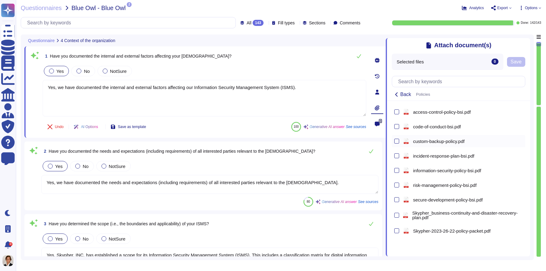
click at [430, 137] on div "pdf custom-backup-policy.pdf" at bounding box center [461, 141] width 121 height 10
click at [514, 62] on span "Save" at bounding box center [515, 61] width 11 height 5
